Goal: Navigation & Orientation: Find specific page/section

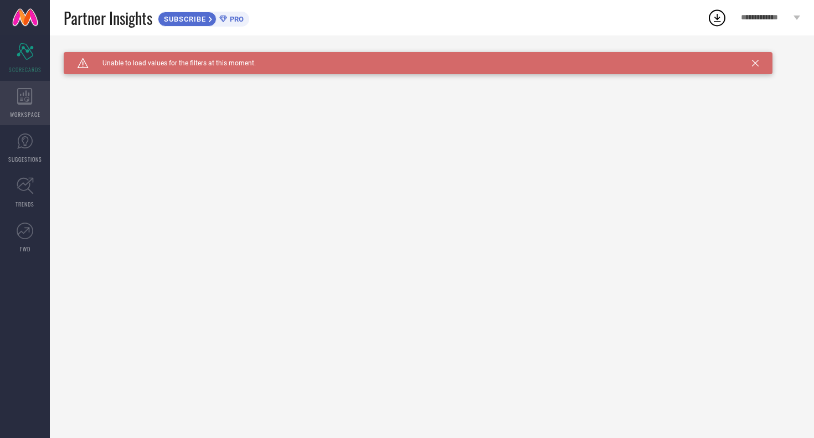
click at [39, 106] on div "WORKSPACE" at bounding box center [25, 103] width 50 height 44
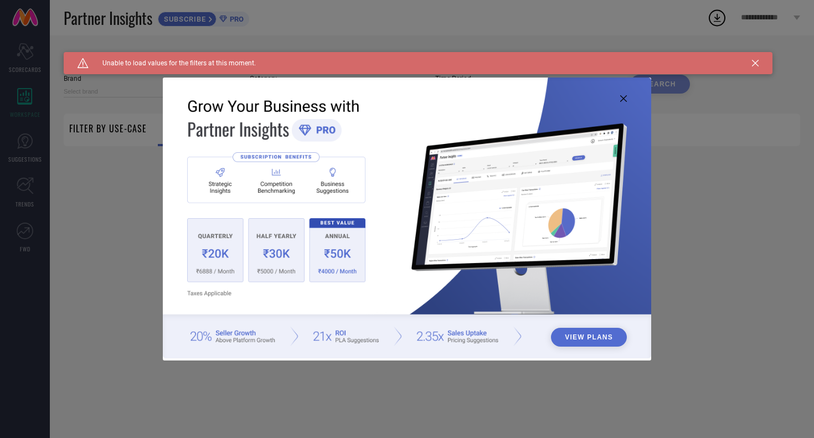
type input "1 STOP FASHION"
type input "All"
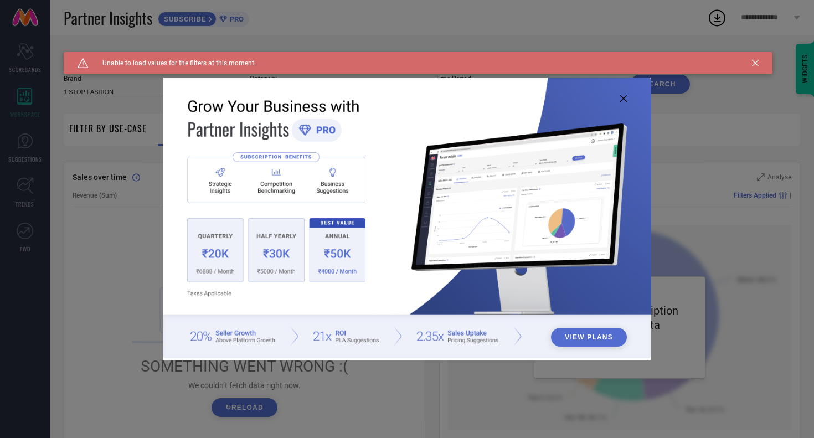
click at [624, 103] on img at bounding box center [407, 218] width 488 height 281
click at [625, 96] on icon at bounding box center [623, 98] width 7 height 7
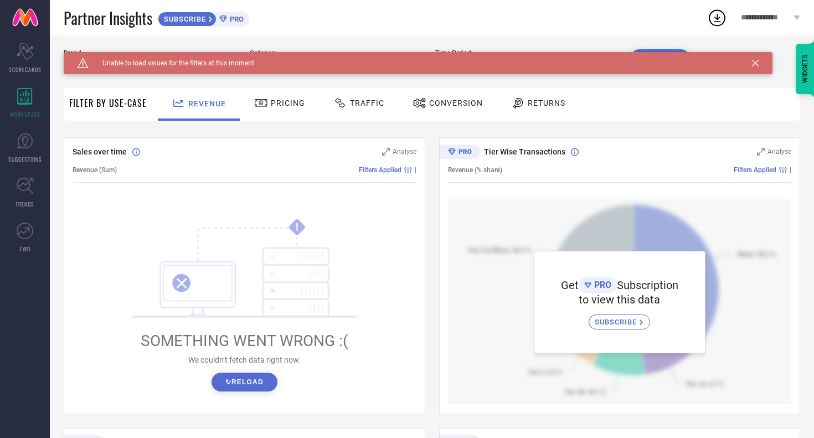
scroll to position [24, 0]
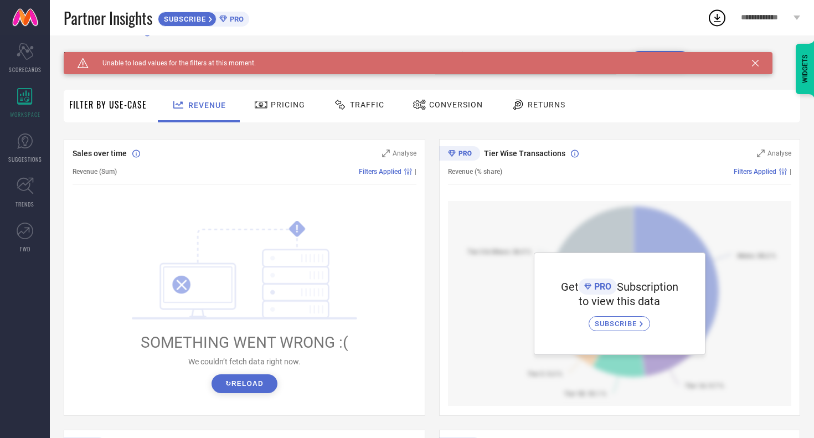
click at [291, 102] on span "Pricing" at bounding box center [288, 104] width 34 height 9
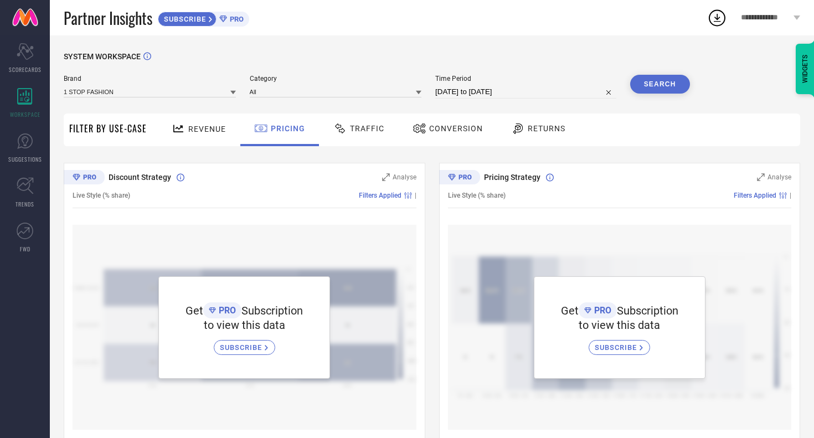
click at [363, 128] on span "Traffic" at bounding box center [367, 128] width 34 height 9
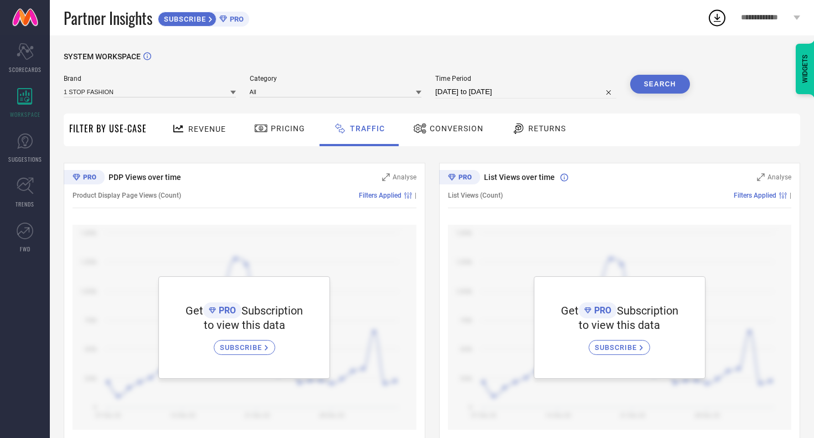
click at [210, 119] on div "Revenue" at bounding box center [199, 130] width 82 height 33
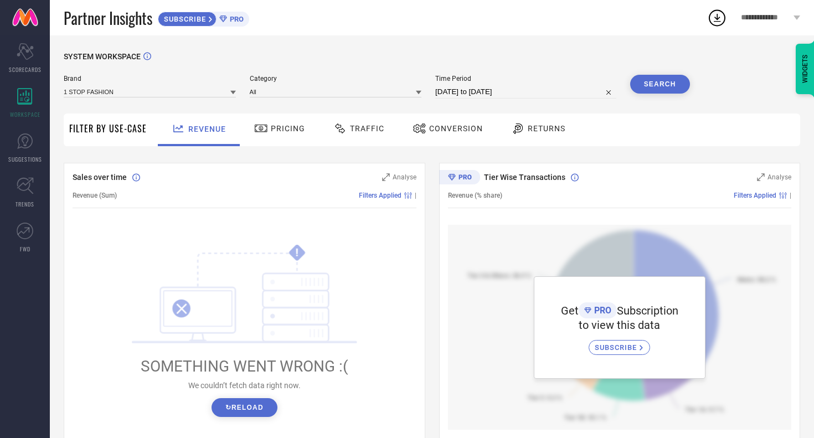
click at [126, 130] on span "Filter By Use-Case" at bounding box center [108, 128] width 78 height 13
click at [21, 143] on icon at bounding box center [25, 141] width 17 height 17
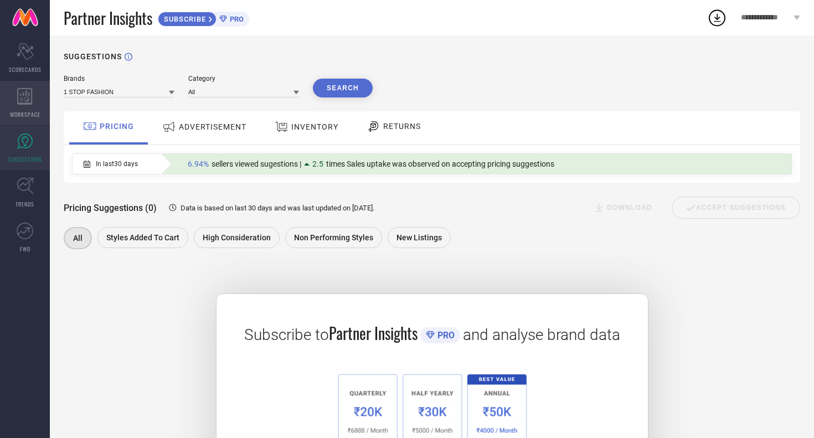
click at [23, 97] on icon at bounding box center [25, 96] width 16 height 17
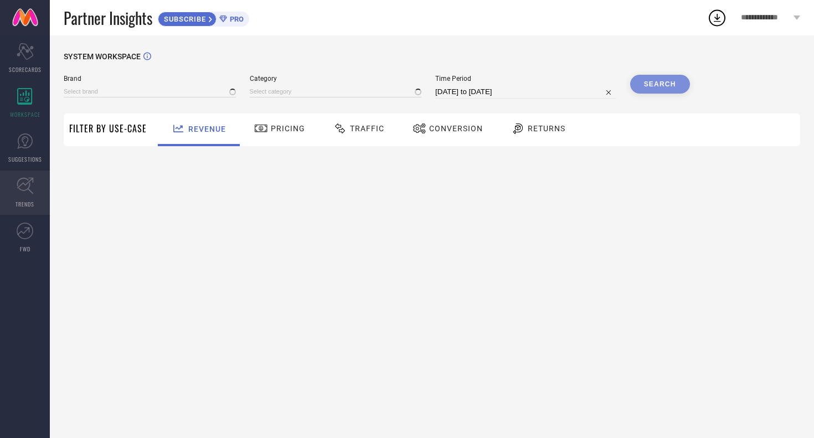
click at [32, 195] on link "TRENDS" at bounding box center [25, 193] width 50 height 44
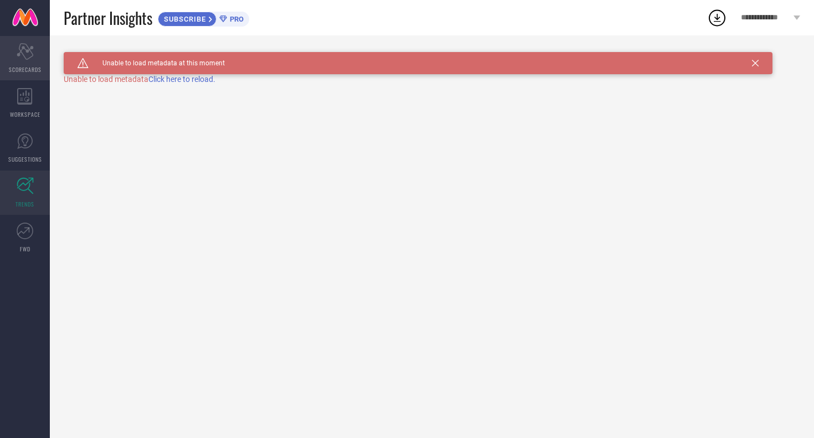
click at [22, 53] on icon at bounding box center [25, 51] width 17 height 17
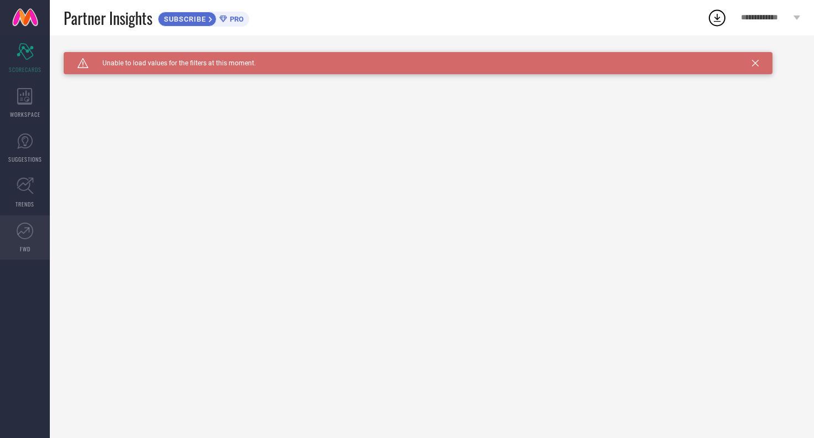
click at [25, 243] on link "FWD" at bounding box center [25, 237] width 50 height 44
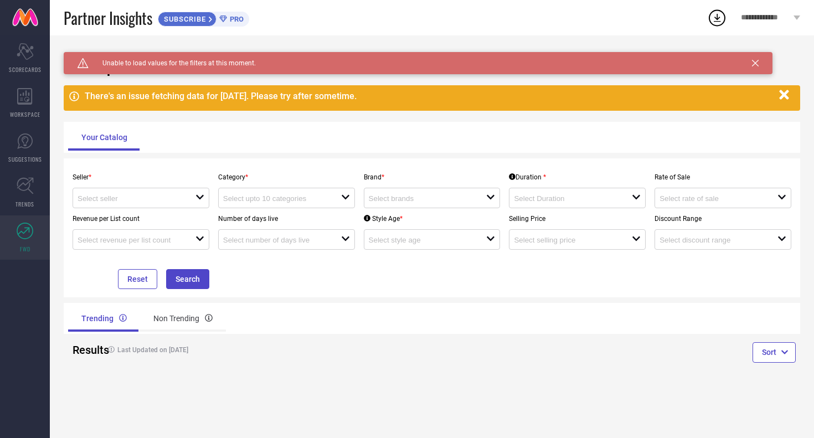
click at [789, 19] on span "**********" at bounding box center [766, 17] width 50 height 9
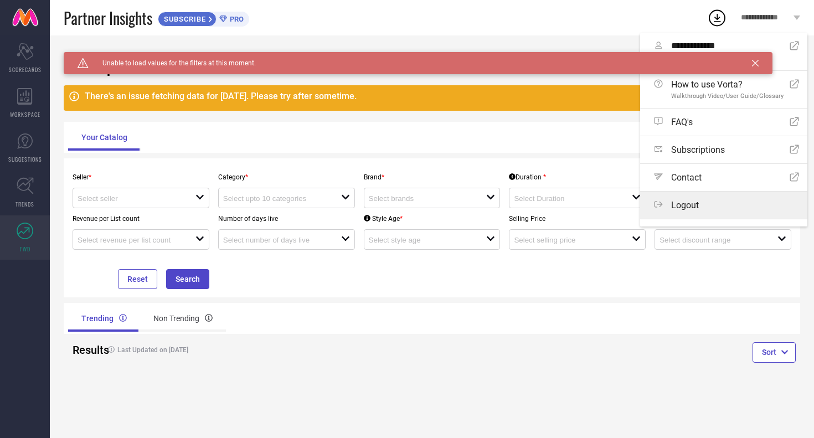
click at [689, 199] on label "Logout" at bounding box center [723, 205] width 167 height 27
click at [0, 0] on button "Logout" at bounding box center [0, 0] width 0 height 0
